Goal: Navigation & Orientation: Find specific page/section

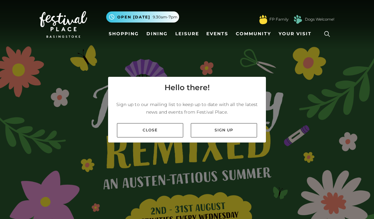
click at [140, 137] on link "Close" at bounding box center [150, 130] width 66 height 14
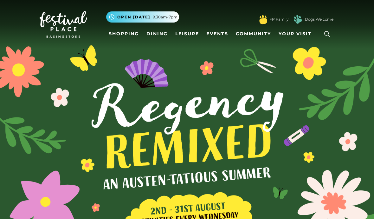
click at [154, 34] on link "Dining" at bounding box center [157, 34] width 26 height 12
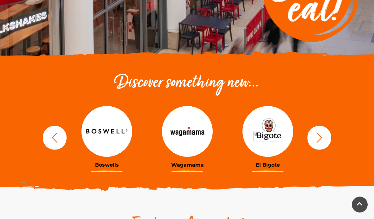
scroll to position [162, 0]
click at [318, 131] on button "button" at bounding box center [320, 138] width 24 height 24
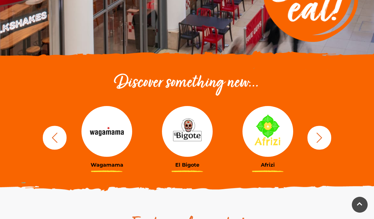
click at [330, 138] on button "button" at bounding box center [320, 138] width 24 height 24
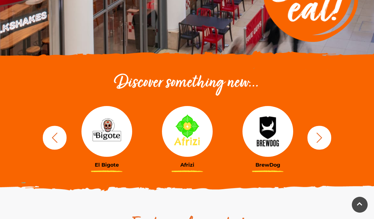
click at [326, 140] on button "button" at bounding box center [320, 138] width 24 height 24
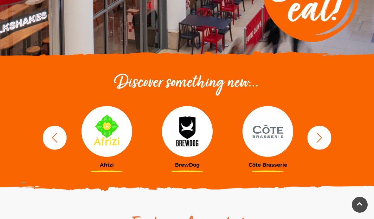
click at [326, 141] on button "button" at bounding box center [320, 138] width 24 height 24
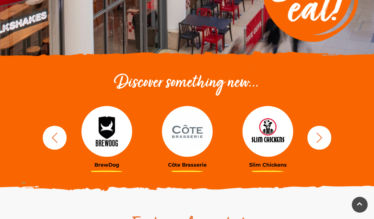
click at [323, 141] on icon "button" at bounding box center [320, 138] width 12 height 12
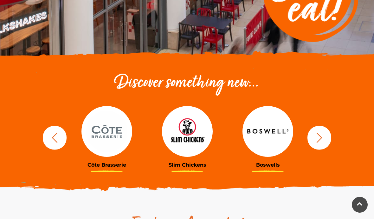
click at [323, 140] on icon "button" at bounding box center [320, 138] width 12 height 12
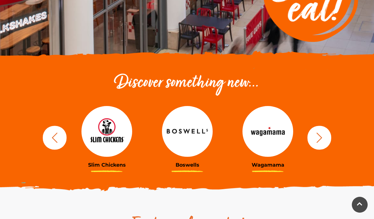
click at [324, 138] on icon "button" at bounding box center [320, 138] width 12 height 12
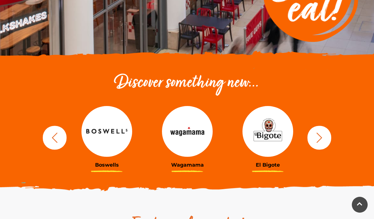
click at [324, 139] on icon "button" at bounding box center [320, 138] width 12 height 12
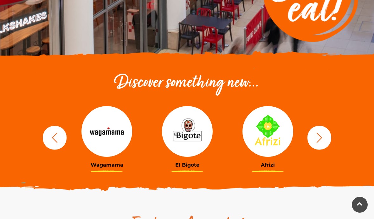
click at [323, 139] on icon "button" at bounding box center [320, 138] width 12 height 12
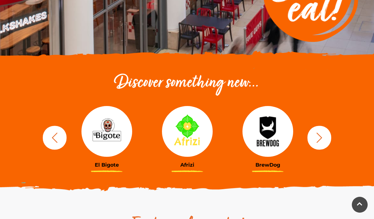
click at [321, 140] on icon "button" at bounding box center [320, 138] width 12 height 12
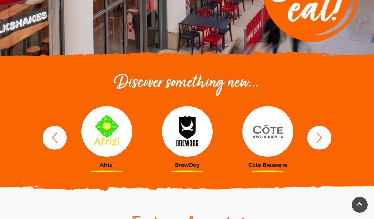
click at [320, 137] on icon "button" at bounding box center [320, 138] width 12 height 12
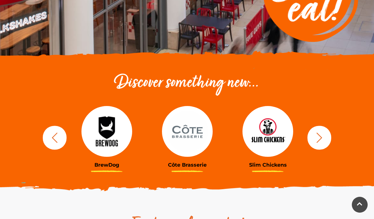
click at [321, 137] on icon "button" at bounding box center [320, 137] width 6 height 10
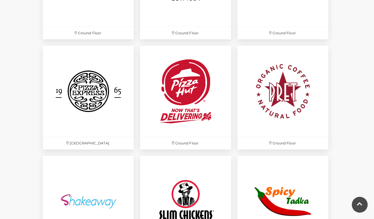
scroll to position [1475, 0]
